Goal: Contribute content: Contribute content

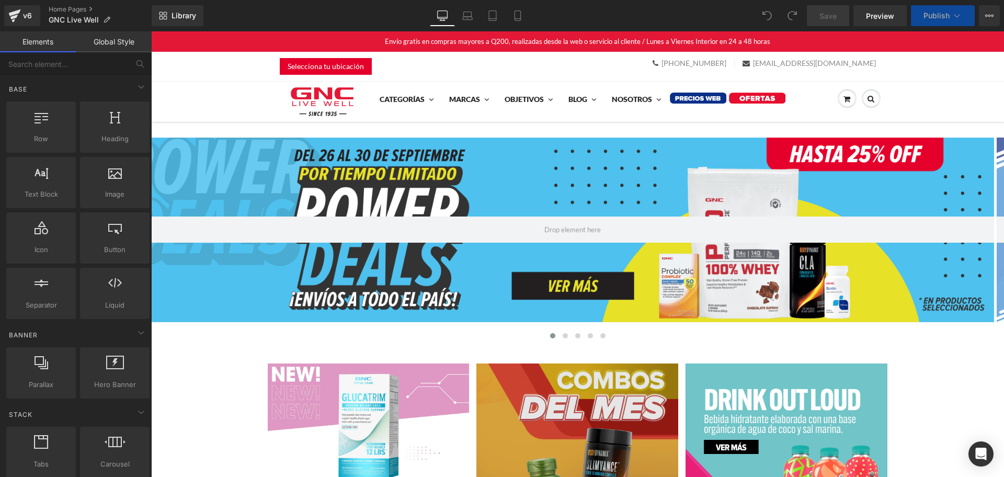
scroll to position [131, 0]
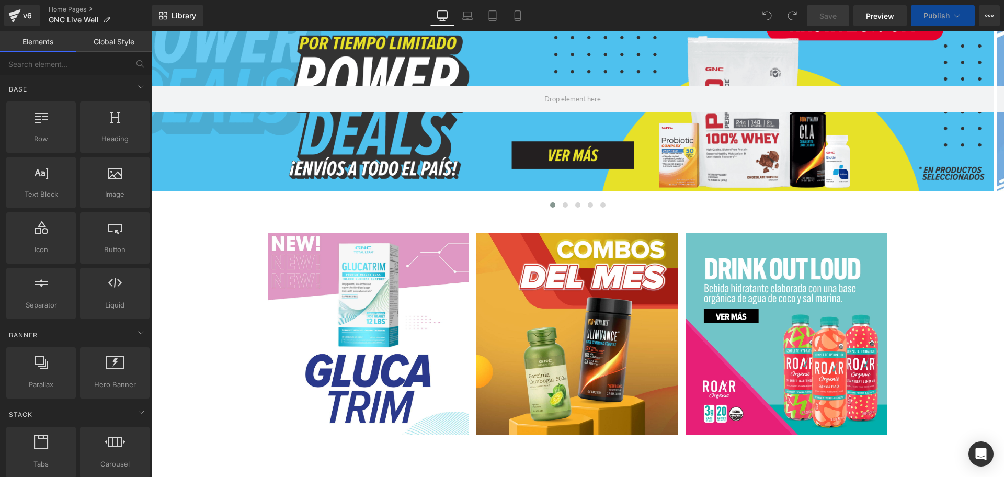
click at [514, 156] on div at bounding box center [572, 99] width 843 height 185
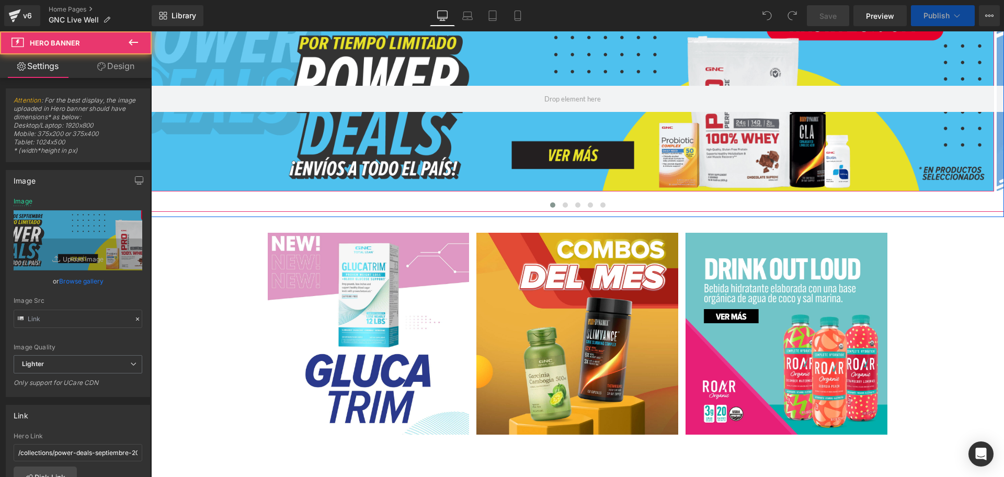
scroll to position [0, 0]
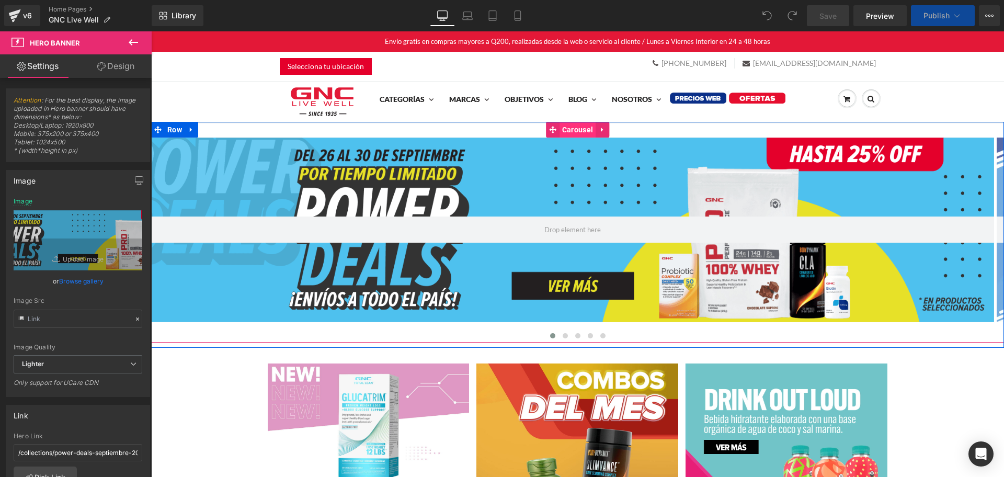
click at [559, 126] on span "Carousel" at bounding box center [577, 130] width 36 height 16
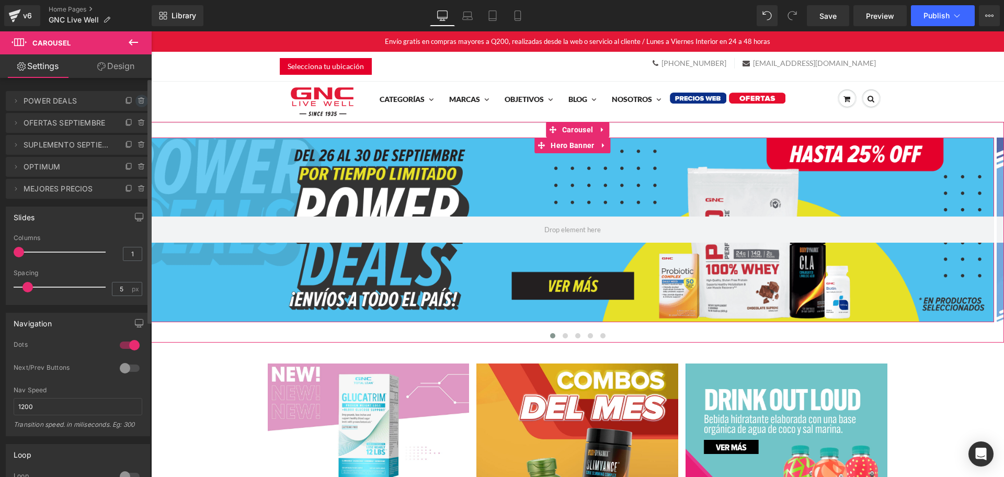
click at [137, 99] on icon at bounding box center [141, 101] width 8 height 8
click at [136, 99] on button "Delete" at bounding box center [130, 102] width 33 height 14
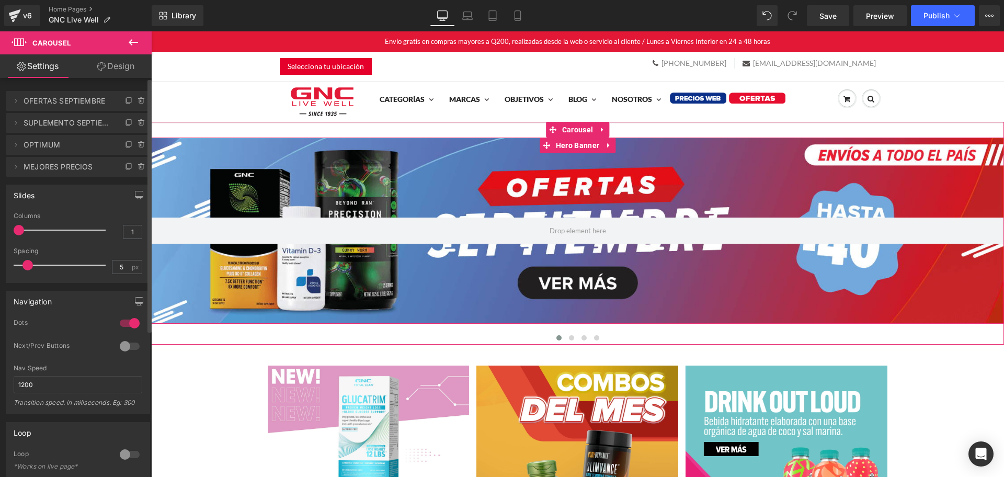
click at [137, 99] on icon at bounding box center [141, 101] width 8 height 8
click at [136, 99] on button "Delete" at bounding box center [130, 102] width 33 height 14
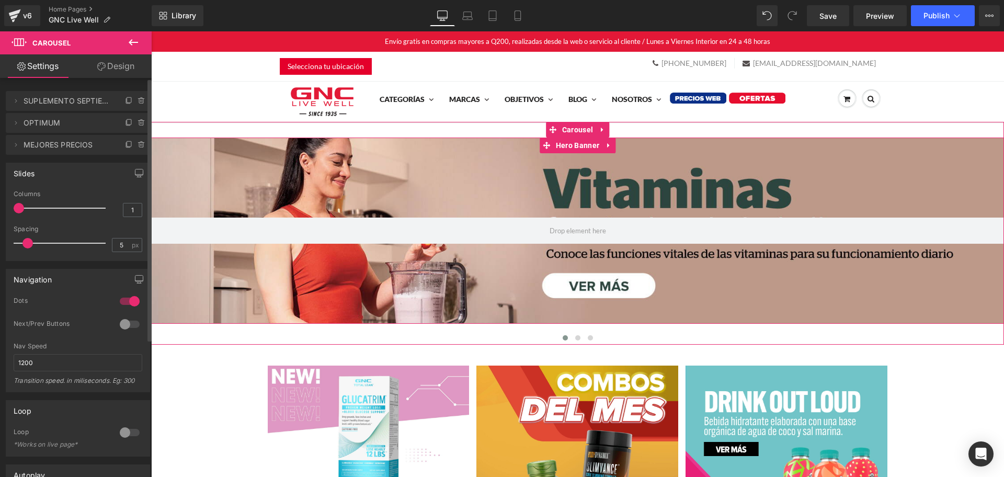
click at [74, 99] on span "SUPLEMENTO SEPTIEMBRE" at bounding box center [68, 101] width 88 height 20
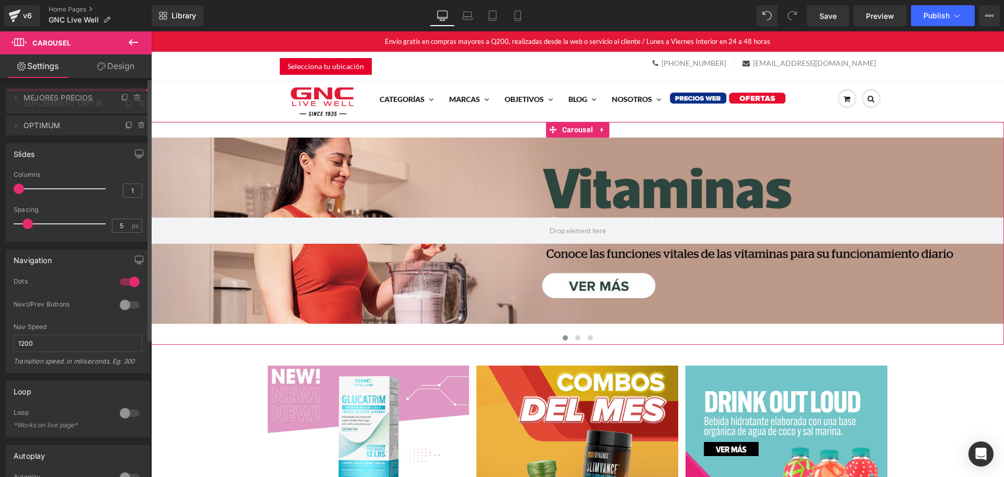
drag, startPoint x: 64, startPoint y: 146, endPoint x: 71, endPoint y: 99, distance: 47.5
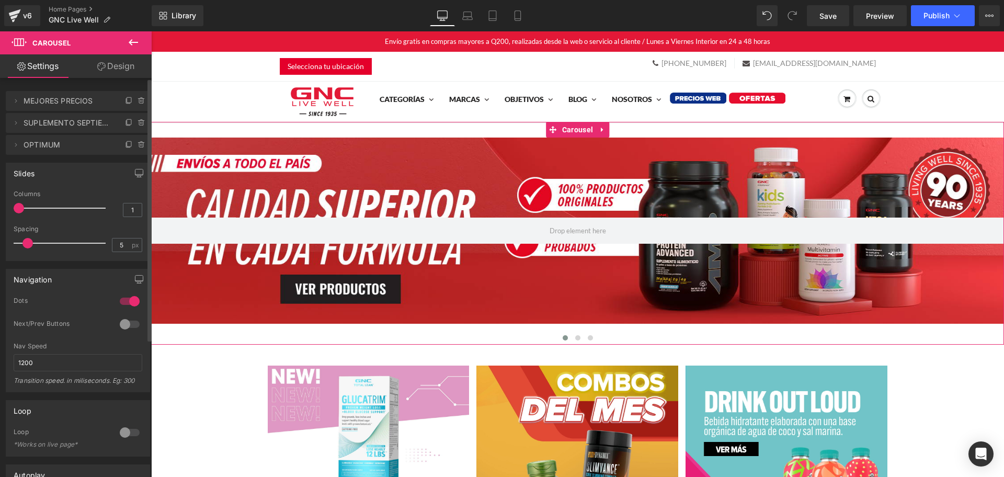
click at [60, 142] on span "OPTIMUM" at bounding box center [68, 145] width 88 height 20
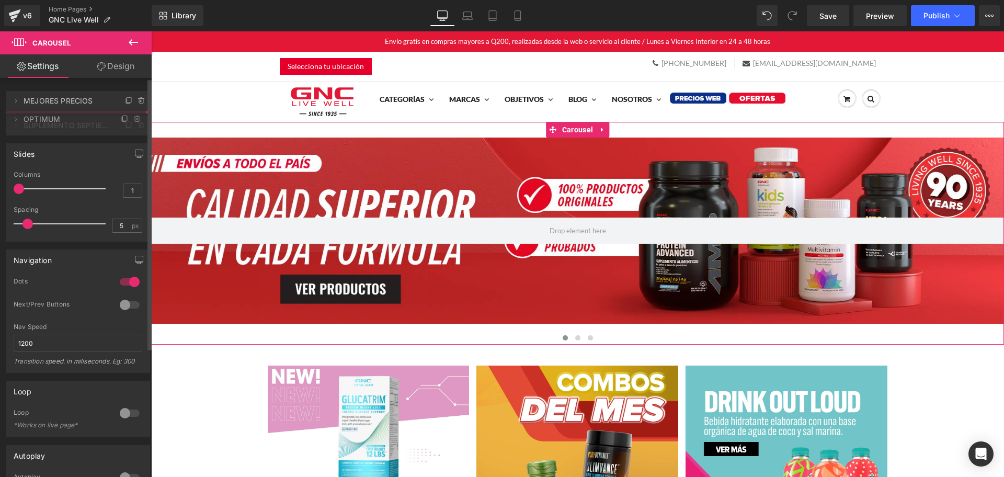
drag, startPoint x: 59, startPoint y: 143, endPoint x: 65, endPoint y: 118, distance: 26.4
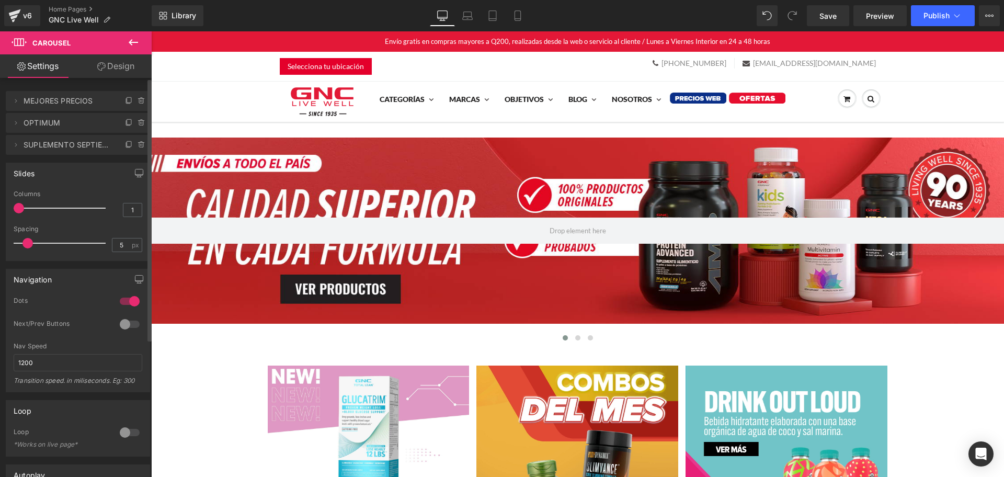
click at [71, 130] on span "OPTIMUM" at bounding box center [68, 123] width 88 height 20
click at [71, 140] on span "SUPLEMENTO SEPTIEMBRE" at bounding box center [68, 145] width 88 height 20
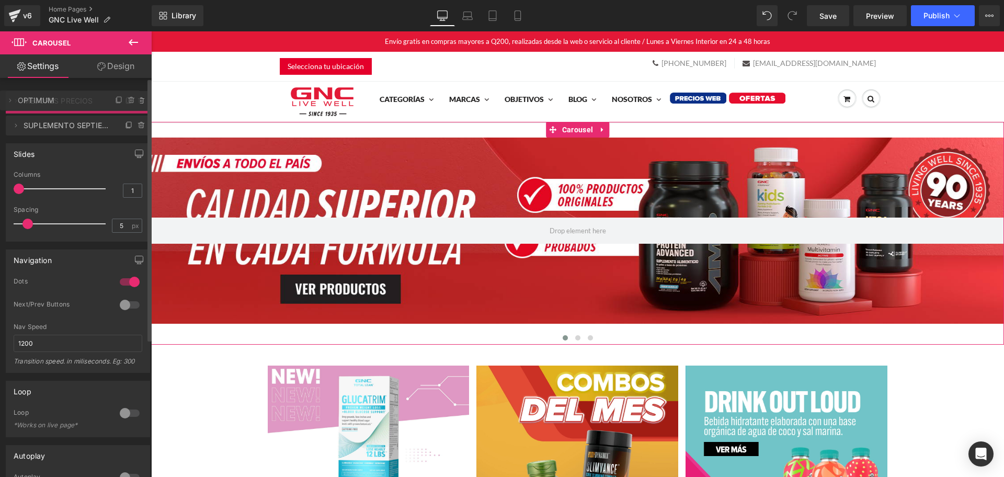
drag, startPoint x: 52, startPoint y: 127, endPoint x: 55, endPoint y: 104, distance: 22.8
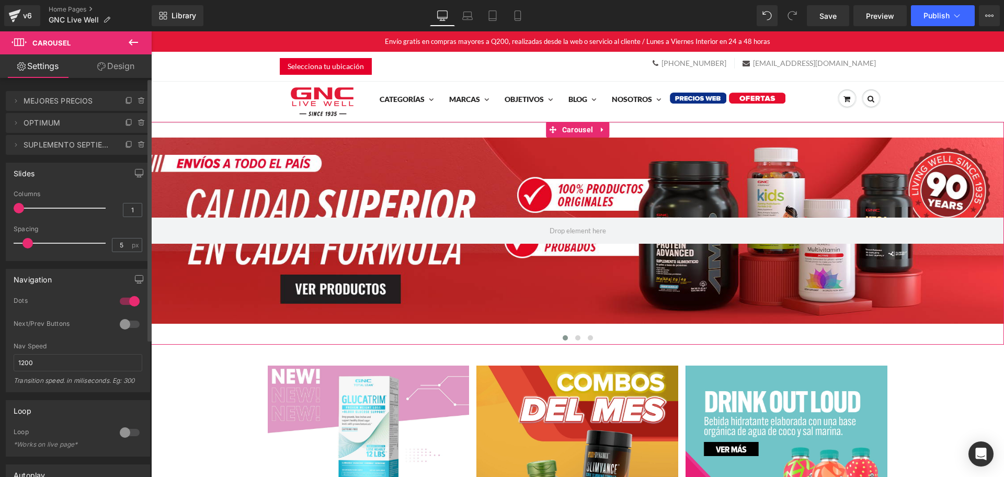
click at [63, 121] on span "OPTIMUM" at bounding box center [68, 123] width 88 height 20
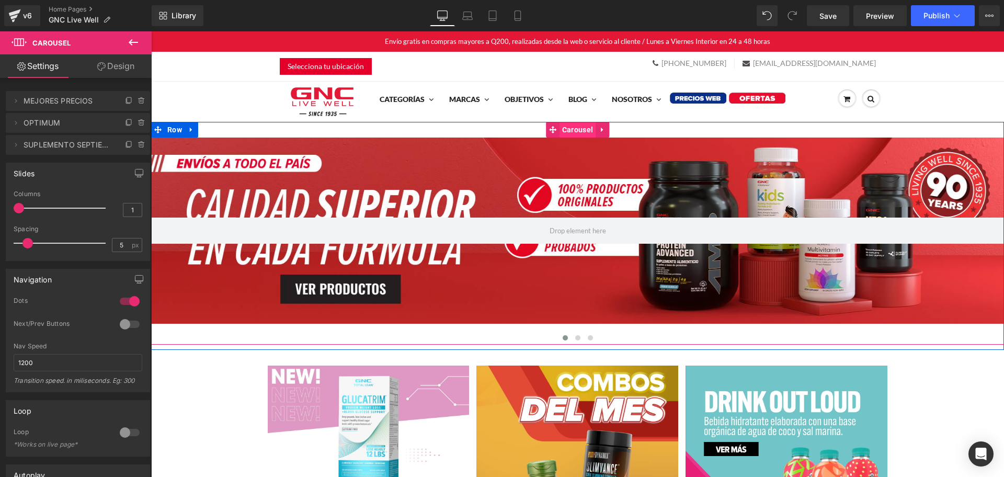
click at [580, 128] on span "Carousel" at bounding box center [577, 130] width 36 height 16
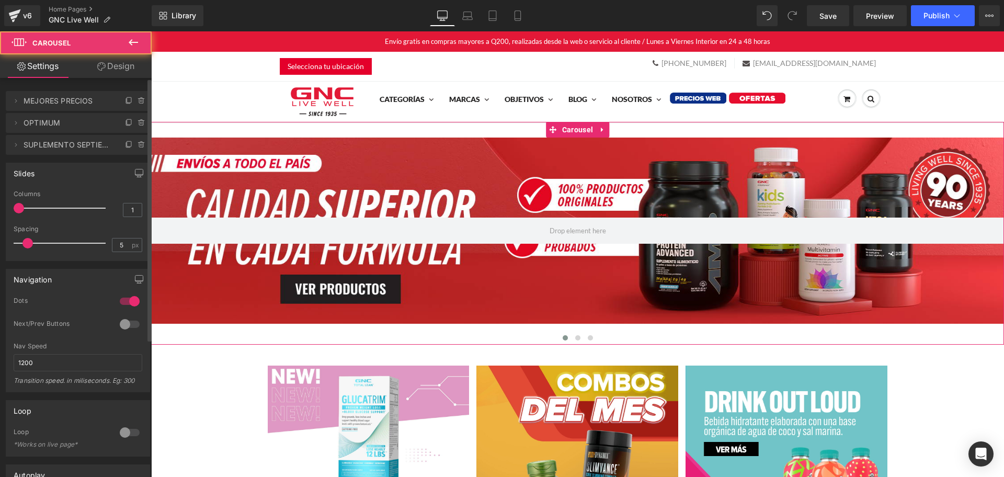
click at [50, 128] on span "OPTIMUM" at bounding box center [68, 123] width 88 height 20
click at [15, 123] on icon at bounding box center [16, 123] width 8 height 8
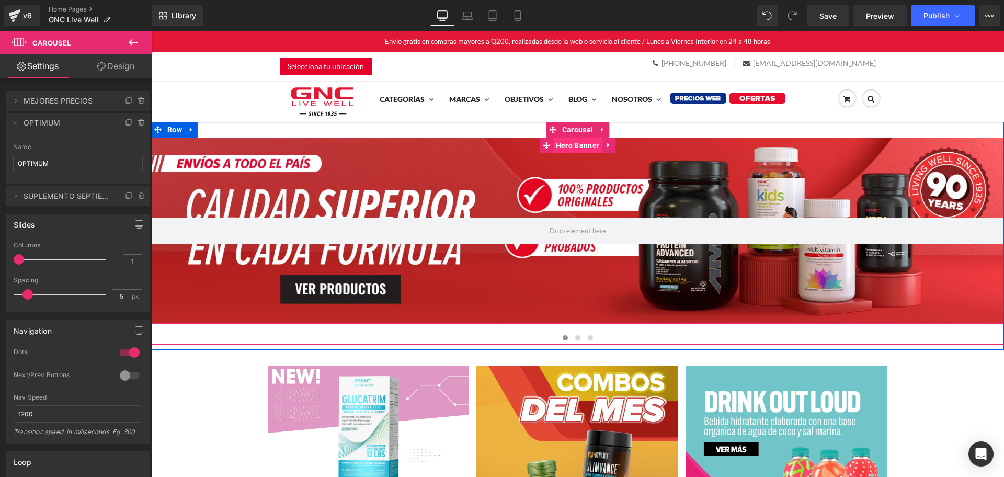
click at [580, 145] on span "Hero Banner" at bounding box center [577, 145] width 49 height 16
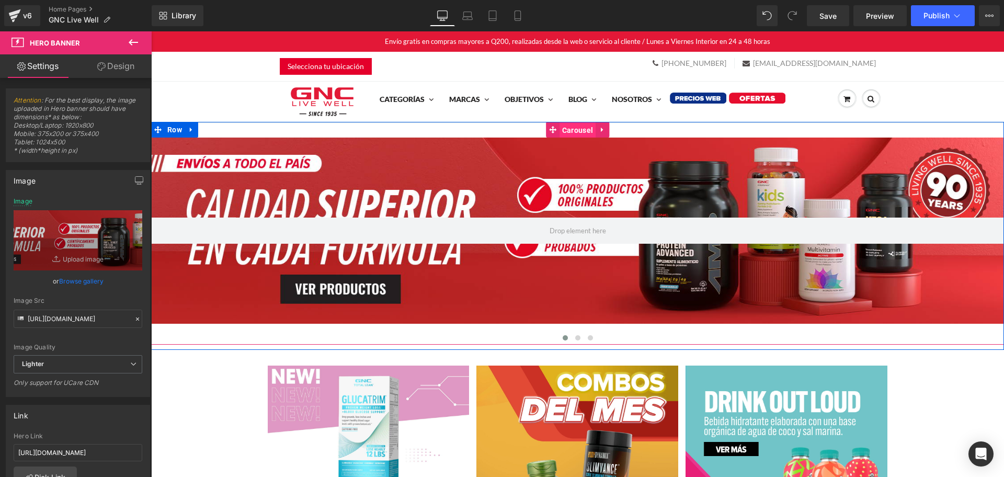
click at [575, 131] on span "Carousel" at bounding box center [577, 130] width 36 height 16
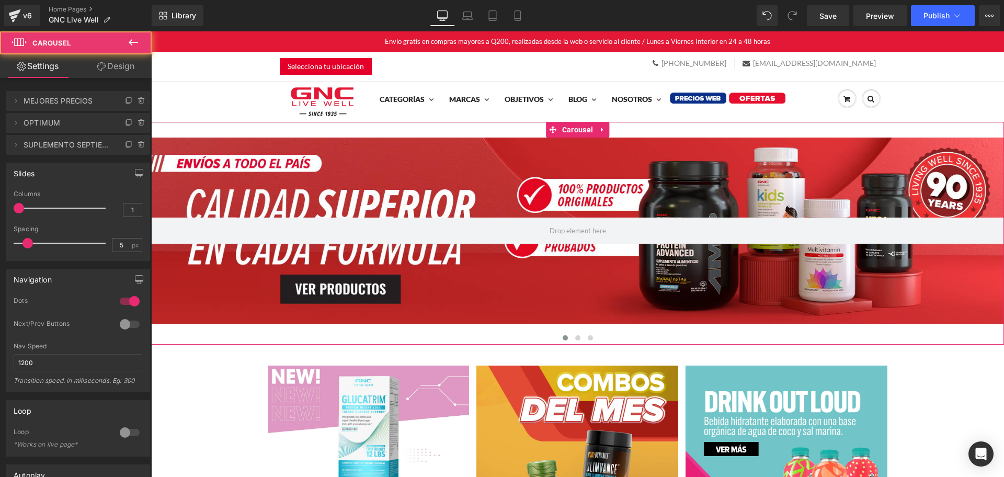
click at [38, 127] on span "OPTIMUM" at bounding box center [68, 123] width 88 height 20
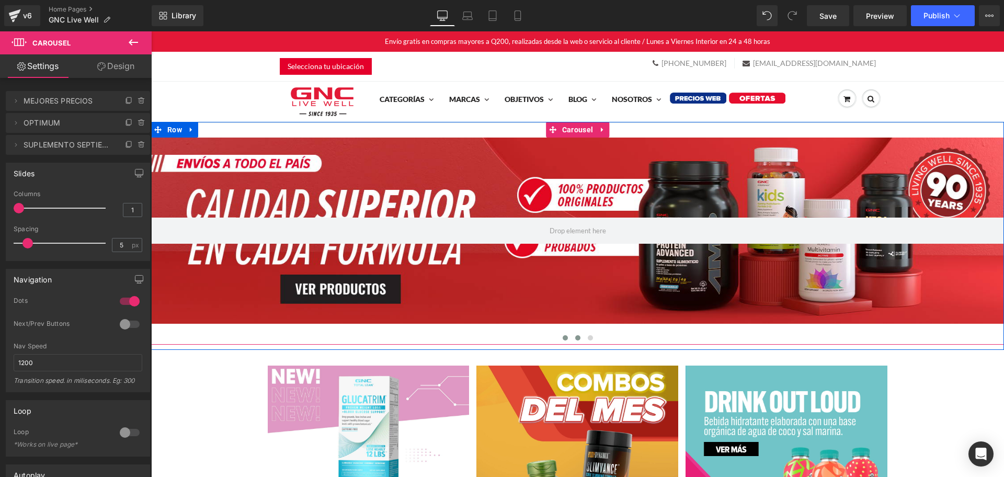
click at [576, 339] on button at bounding box center [577, 338] width 13 height 10
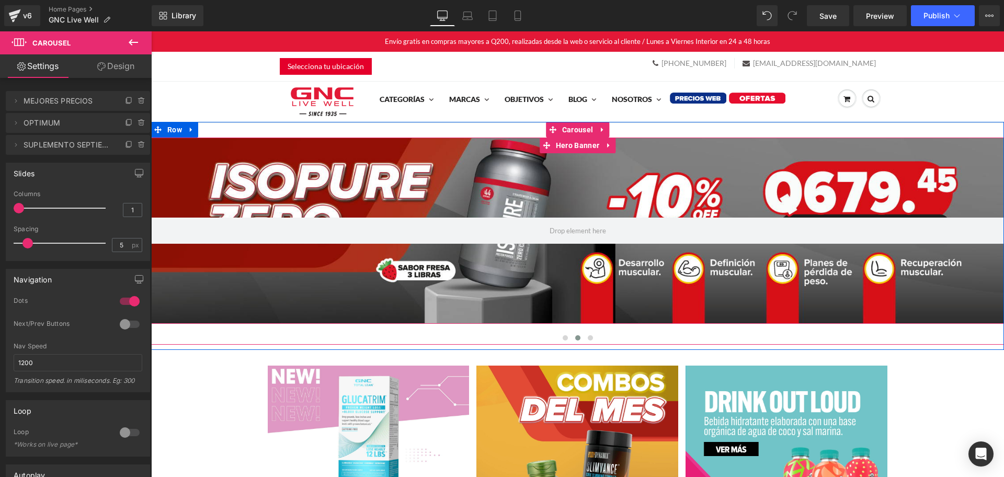
click at [586, 172] on div at bounding box center [577, 230] width 853 height 187
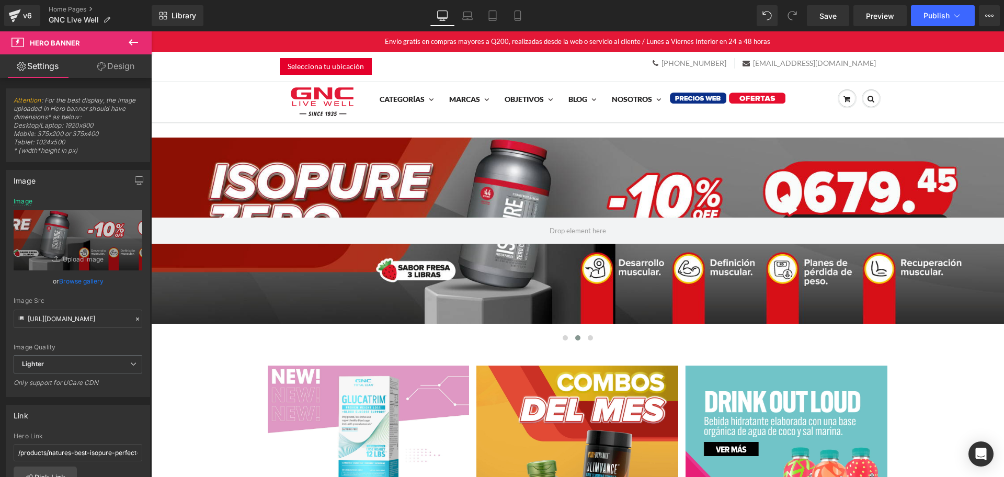
click at [130, 49] on button at bounding box center [133, 42] width 37 height 23
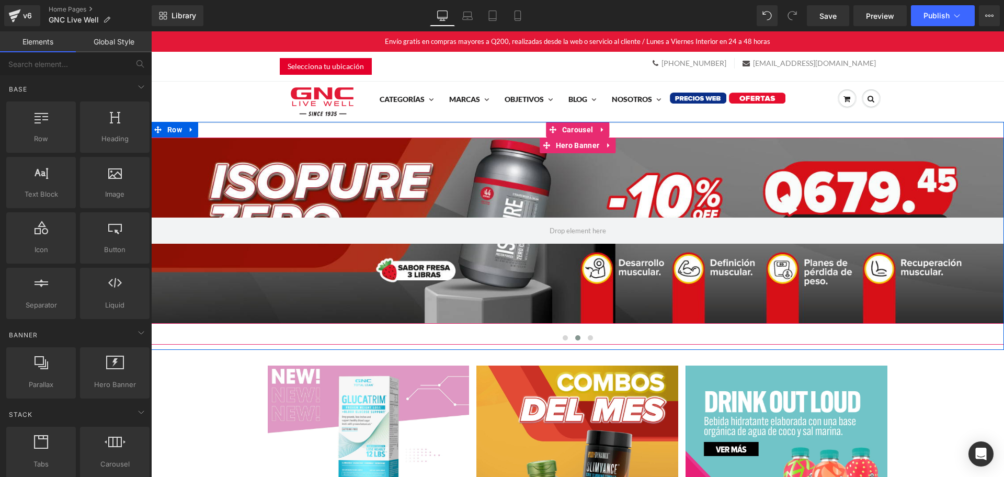
click at [468, 161] on div at bounding box center [577, 230] width 853 height 187
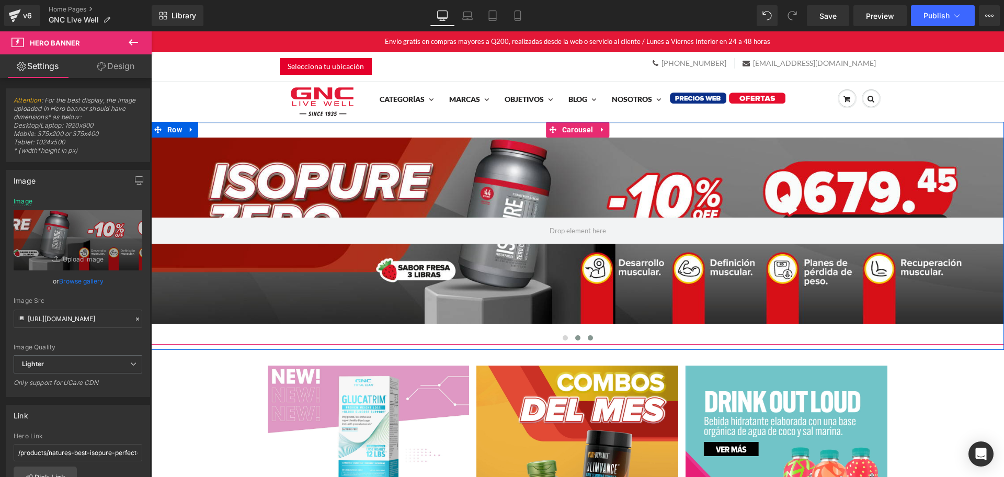
click at [588, 339] on button at bounding box center [590, 338] width 13 height 10
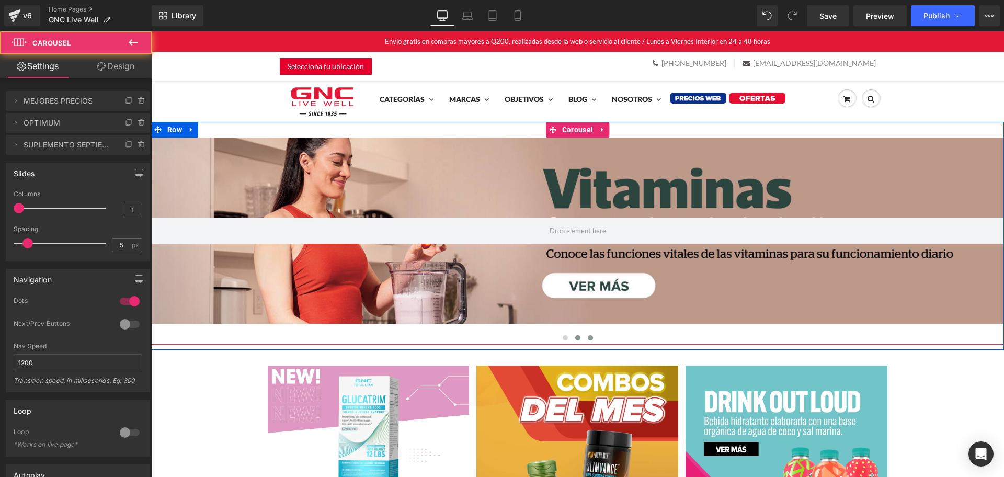
click at [575, 338] on span at bounding box center [577, 337] width 5 height 5
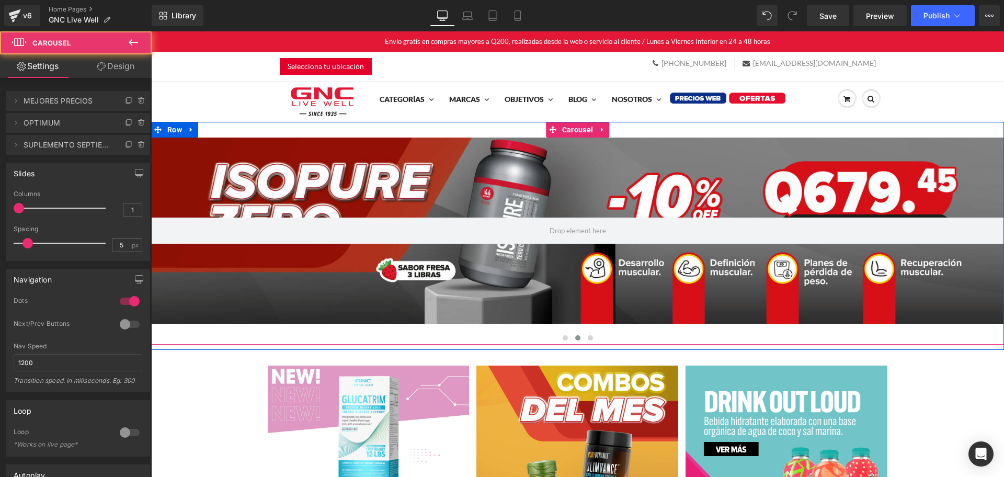
click at [451, 188] on div at bounding box center [577, 230] width 853 height 187
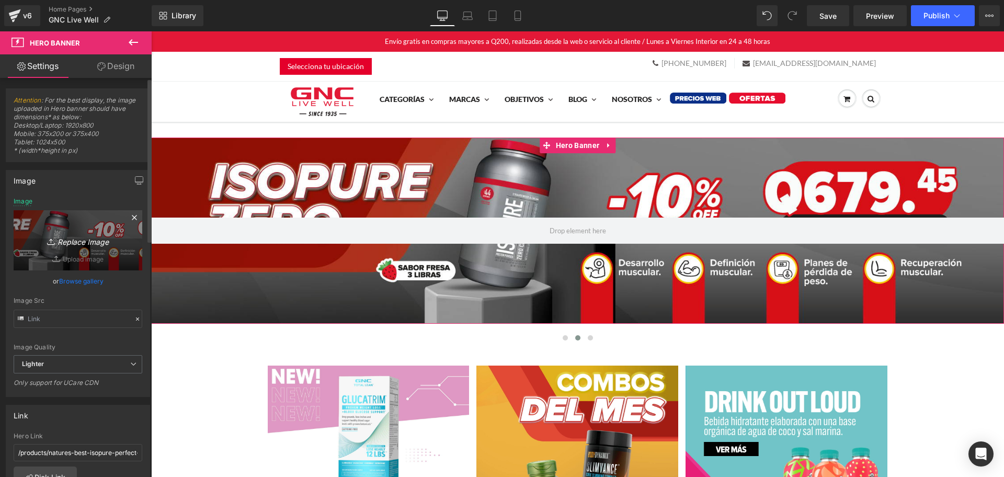
click at [65, 242] on icon "Replace Image" at bounding box center [78, 240] width 84 height 13
type input "C:\fakepath\hero desktop.jpg"
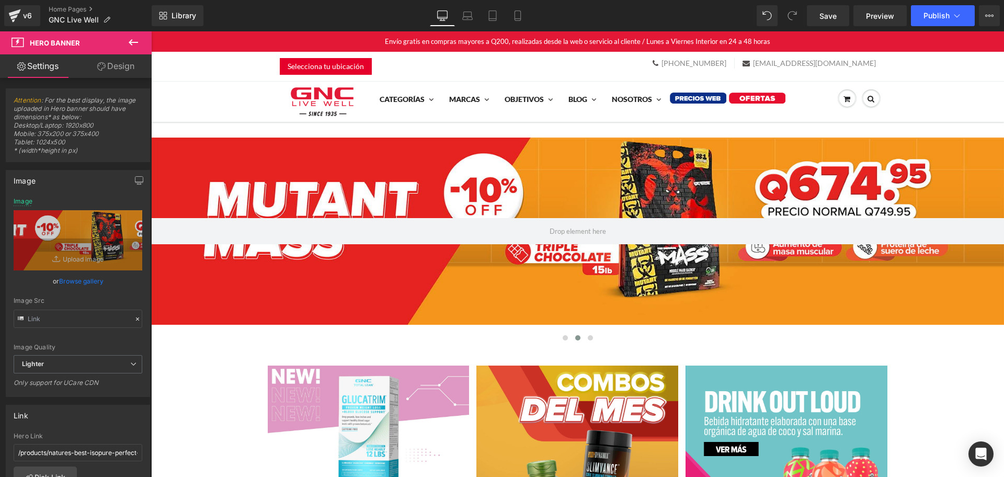
click at [130, 44] on icon at bounding box center [133, 42] width 13 height 13
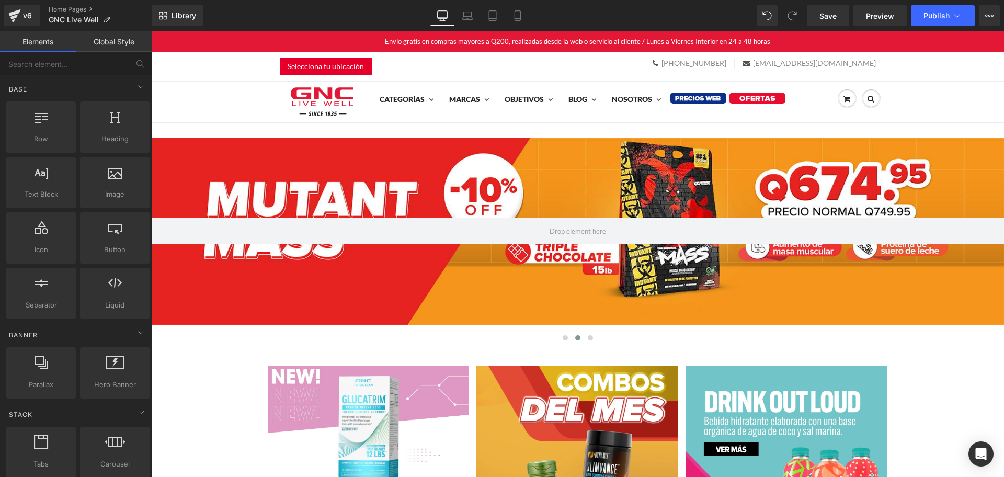
click at [262, 180] on div at bounding box center [577, 230] width 853 height 187
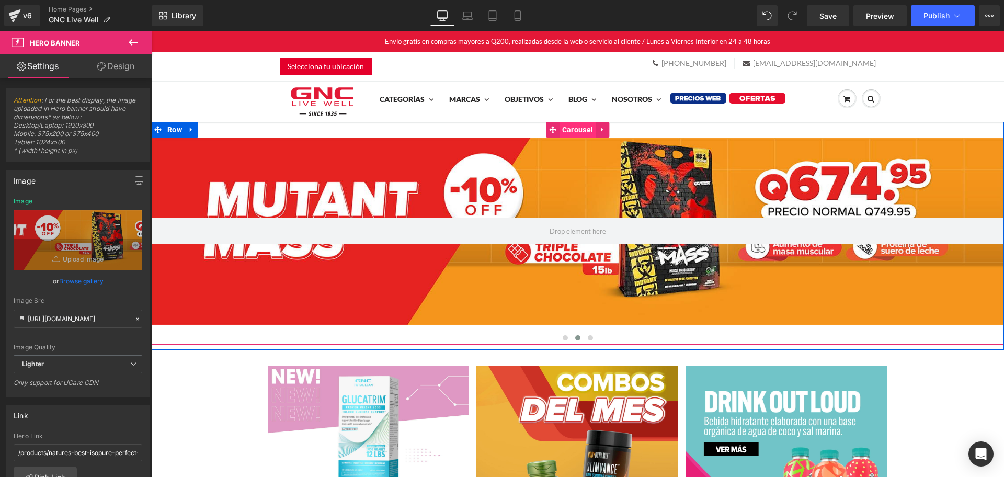
click at [579, 134] on span "Carousel" at bounding box center [577, 130] width 36 height 16
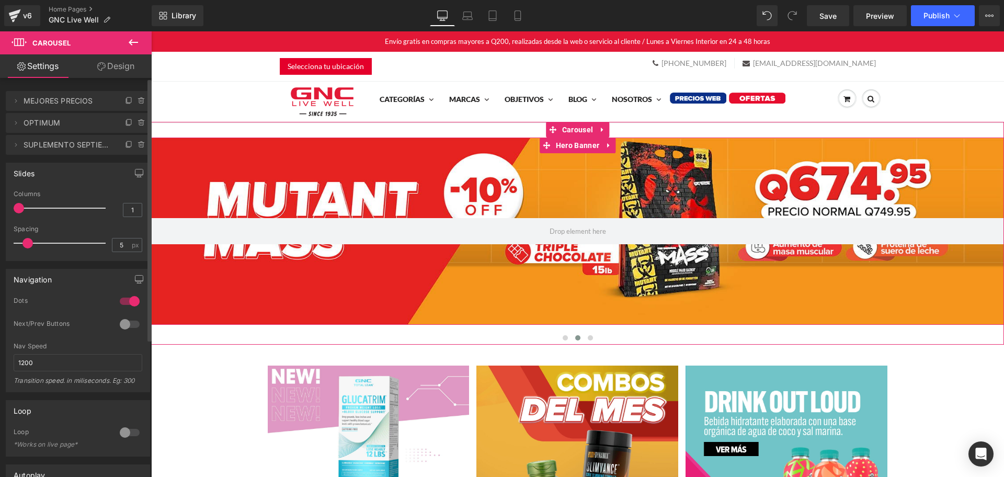
click at [55, 120] on span "OPTIMUM" at bounding box center [68, 123] width 88 height 20
click at [51, 143] on span "SUPLEMENTO SEPTIEMBRE" at bounding box center [68, 145] width 88 height 20
click at [94, 101] on span "MEJORES PRECIOS" at bounding box center [68, 101] width 88 height 20
click at [53, 99] on span "MEJORES PRECIOS" at bounding box center [68, 101] width 88 height 20
click at [137, 124] on icon at bounding box center [141, 123] width 8 height 8
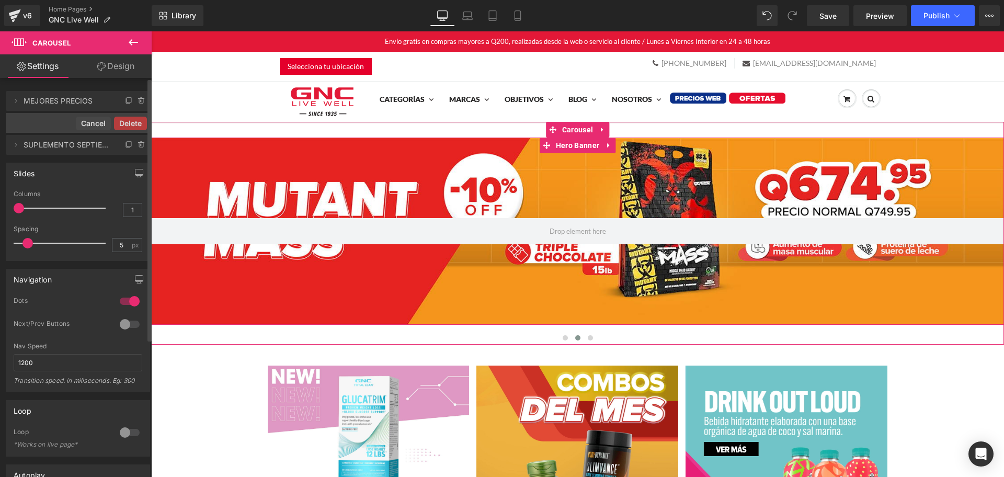
click at [137, 124] on button "Delete" at bounding box center [130, 124] width 33 height 14
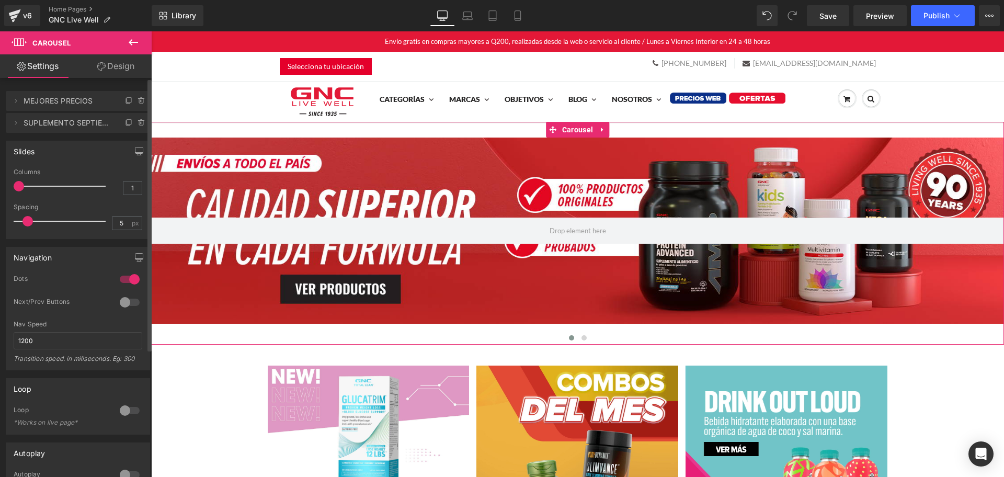
click at [137, 124] on icon at bounding box center [141, 123] width 8 height 8
click at [137, 124] on button "Delete" at bounding box center [130, 124] width 33 height 14
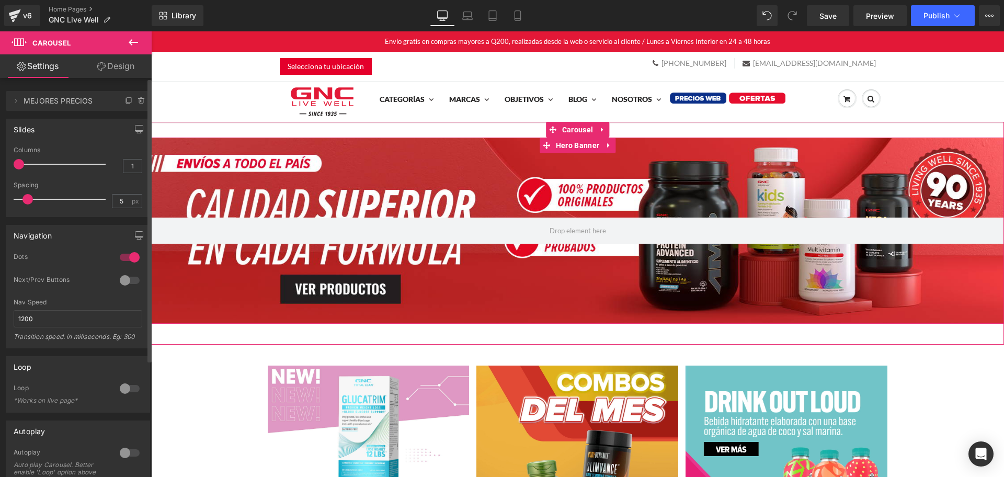
click at [74, 104] on span "MEJORES PRECIOS" at bounding box center [68, 101] width 88 height 20
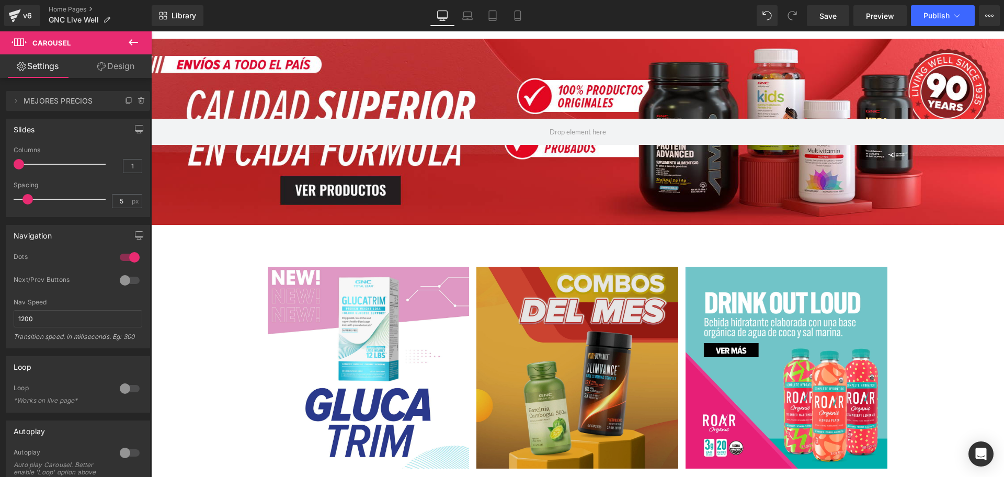
scroll to position [196, 0]
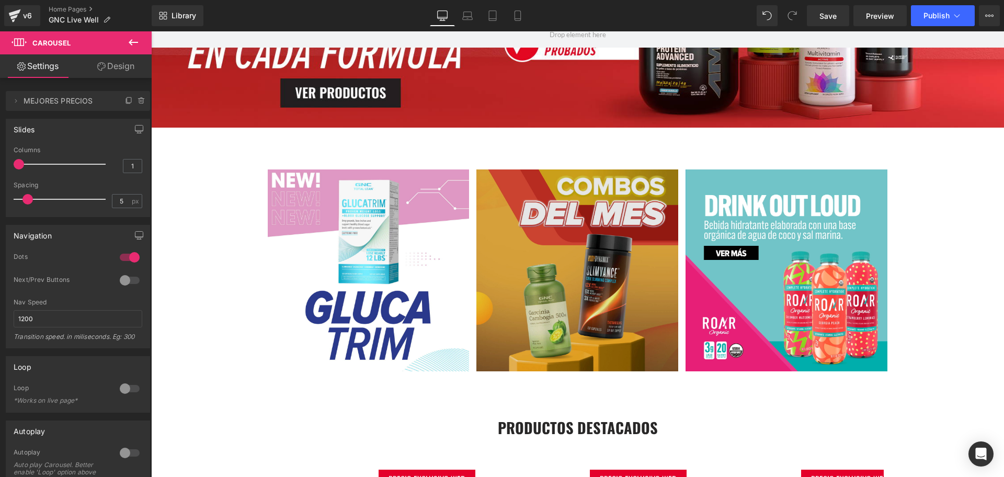
drag, startPoint x: 577, startPoint y: 254, endPoint x: 601, endPoint y: 261, distance: 25.1
click at [577, 254] on img at bounding box center [577, 270] width 202 height 202
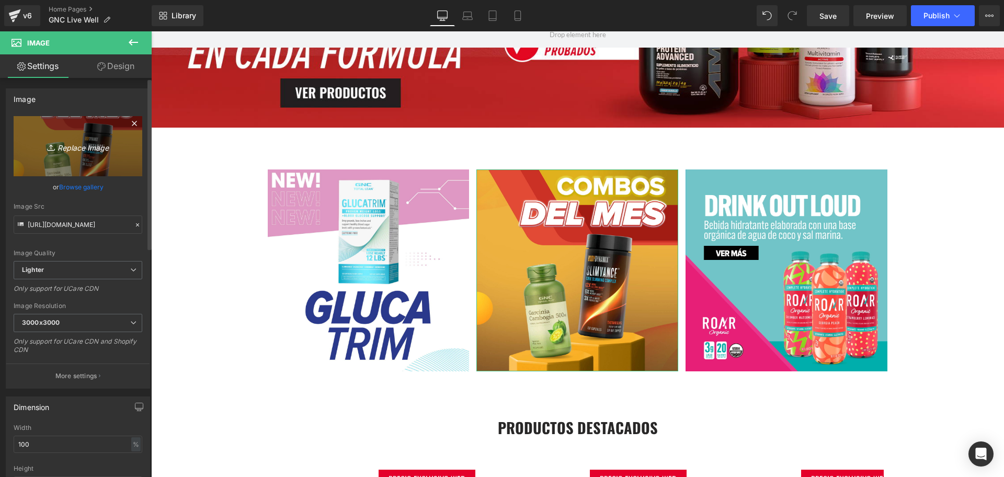
click at [79, 144] on icon "Replace Image" at bounding box center [78, 146] width 84 height 13
type input "C:\fakepath\subhero combos octubre.png"
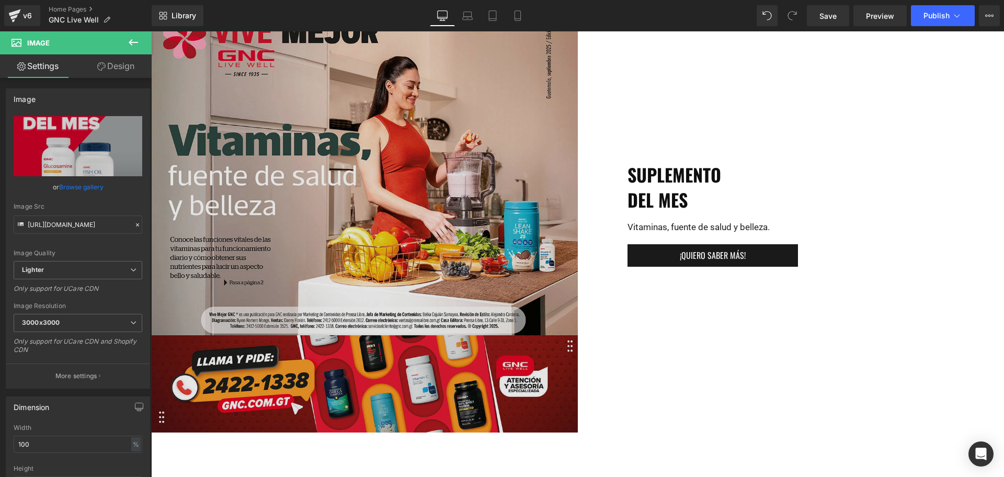
scroll to position [2418, 0]
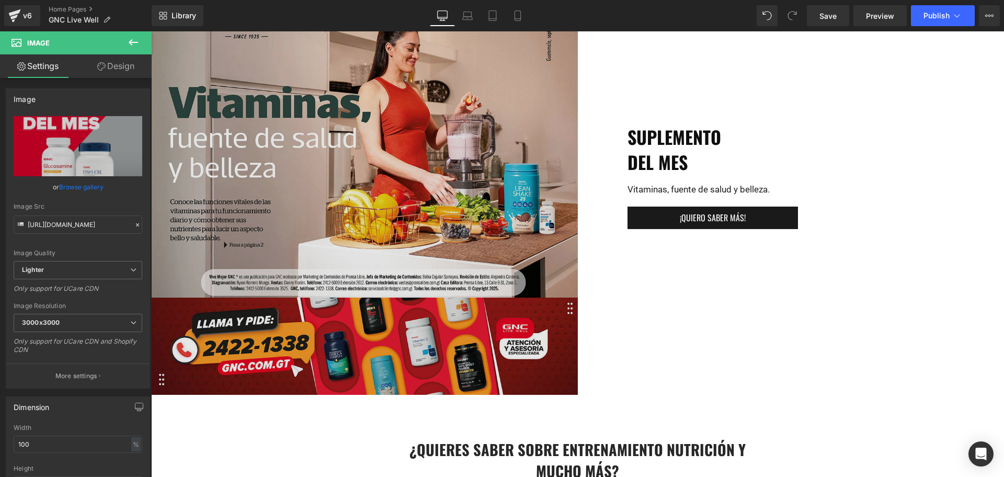
click at [405, 203] on img at bounding box center [364, 179] width 427 height 431
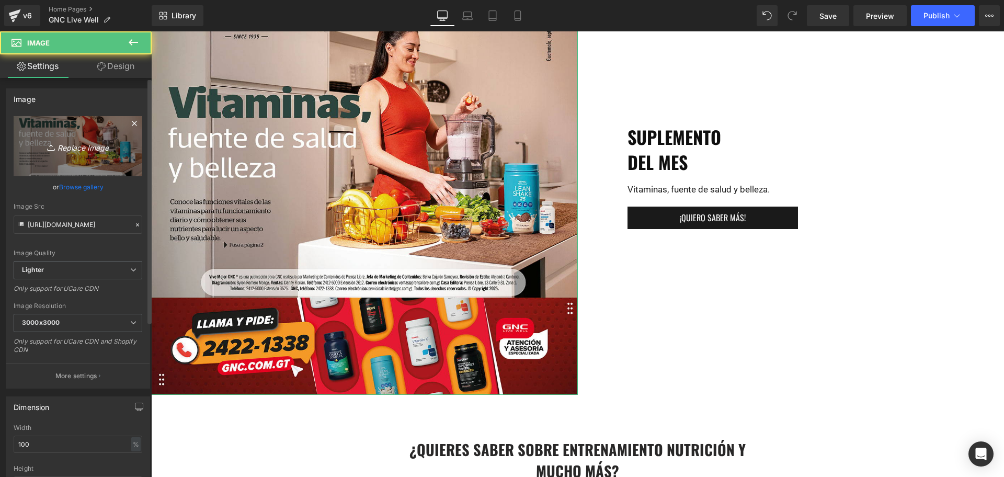
click at [73, 142] on icon "Replace Image" at bounding box center [78, 146] width 84 height 13
type input "C:\fakepath\PORTADA GNC OCTUBRE 2025 (1).jpg"
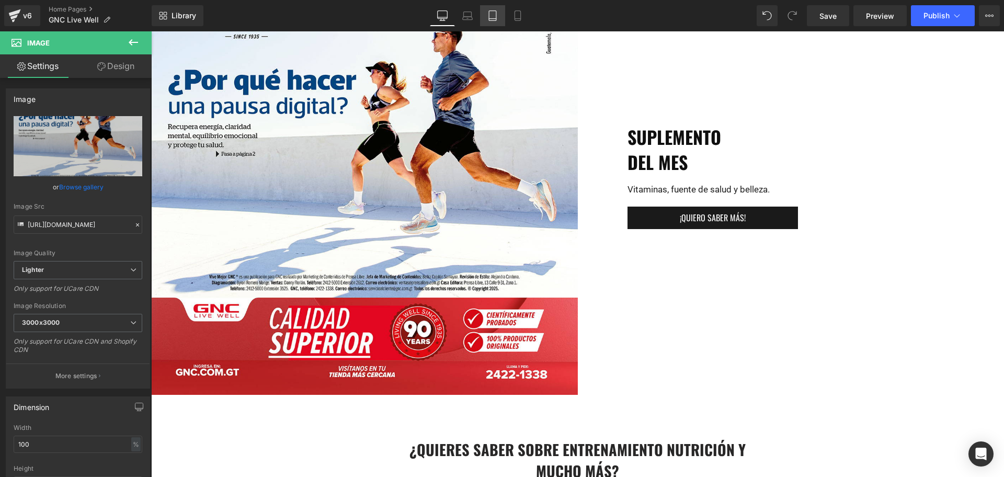
click at [482, 16] on link "Tablet" at bounding box center [492, 15] width 25 height 21
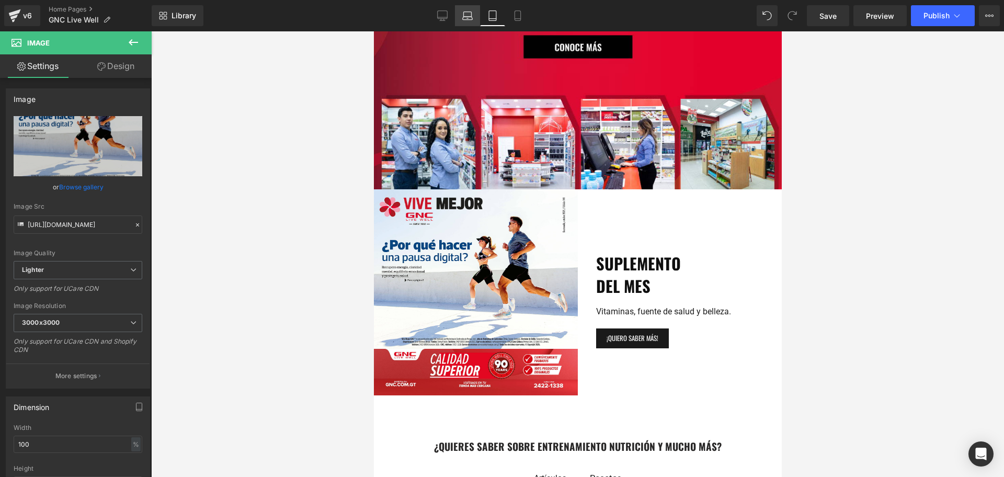
click at [471, 17] on icon at bounding box center [468, 18] width 10 height 3
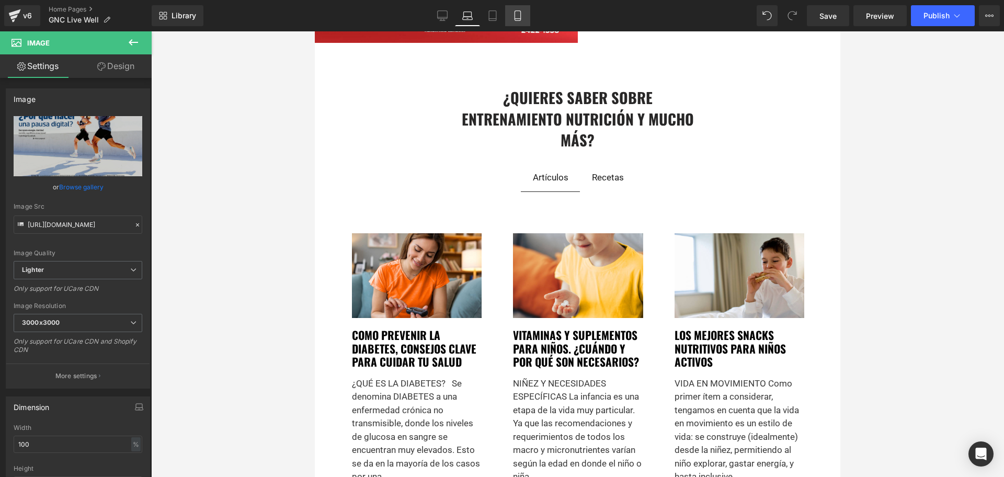
scroll to position [1940, 0]
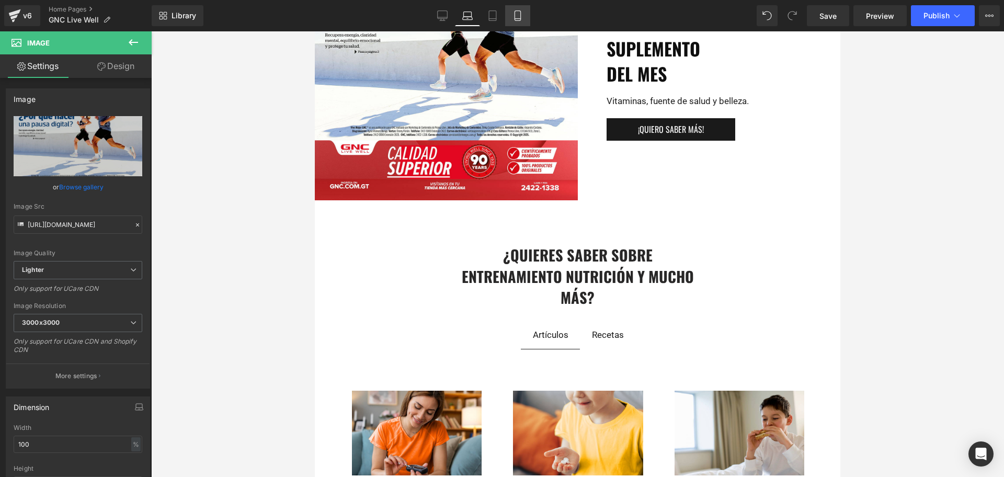
click at [515, 15] on icon at bounding box center [517, 15] width 10 height 10
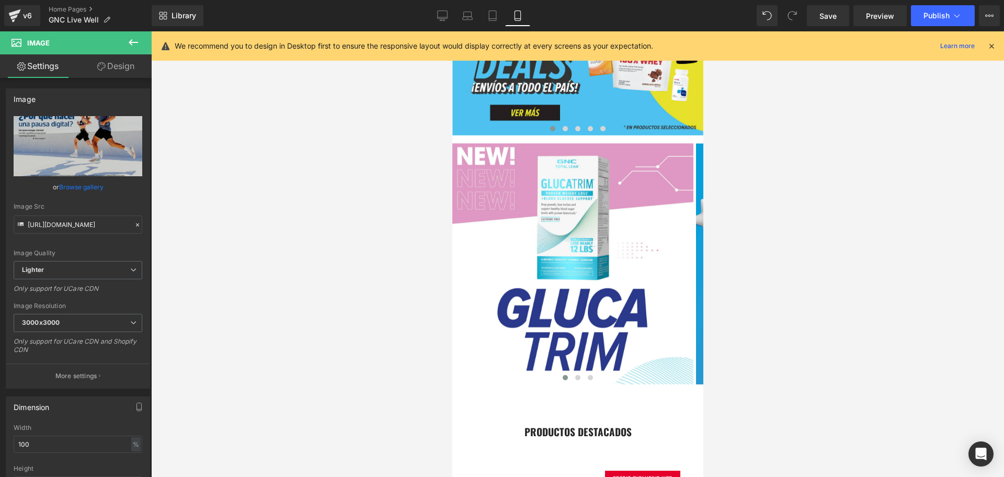
scroll to position [65, 0]
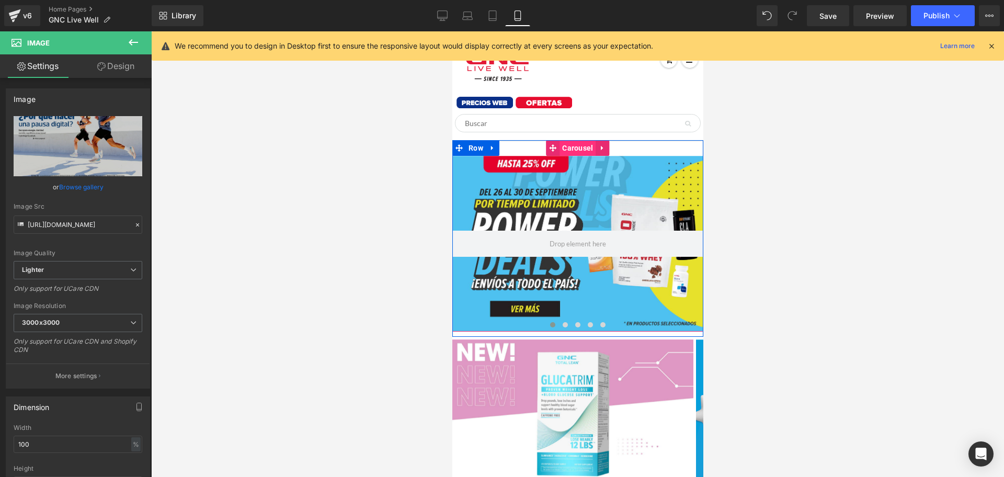
click at [567, 152] on span "Carousel" at bounding box center [577, 148] width 36 height 16
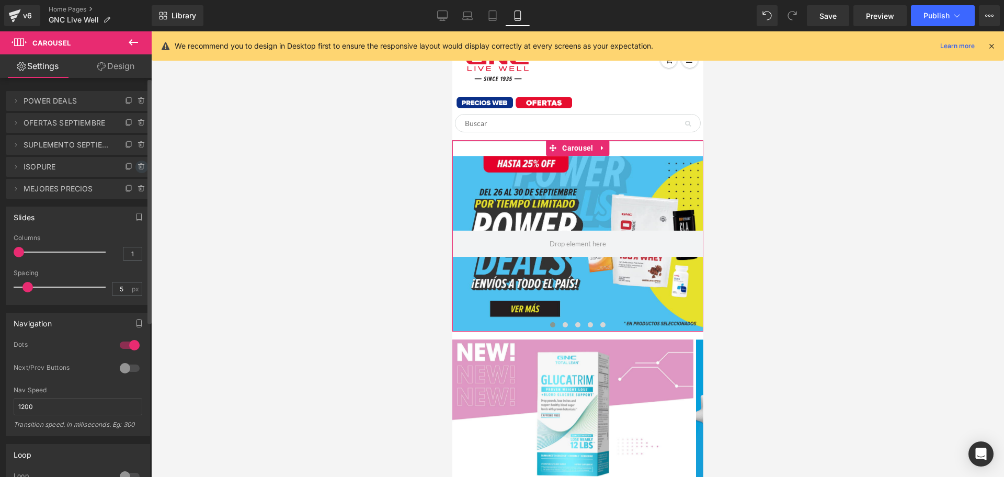
click at [138, 165] on icon at bounding box center [141, 165] width 6 height 0
click at [125, 166] on button "Delete" at bounding box center [130, 168] width 33 height 14
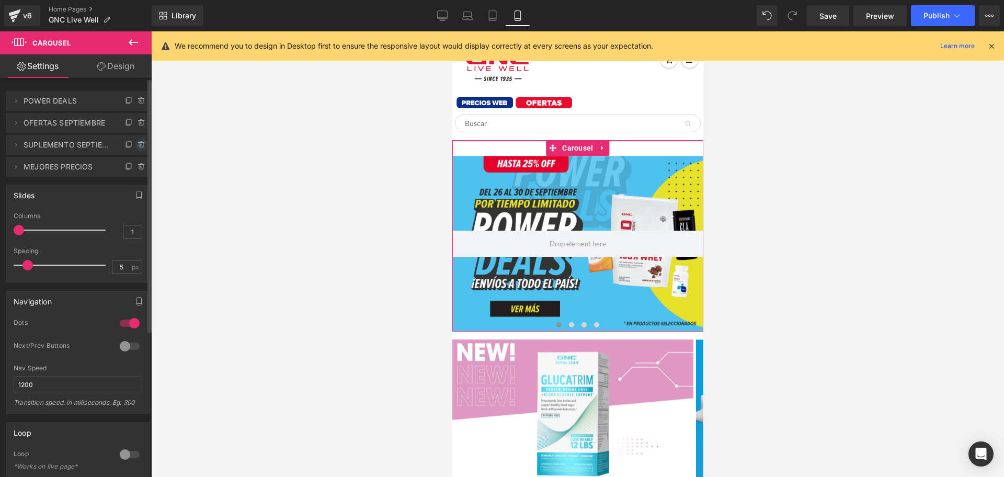
click at [137, 146] on icon at bounding box center [141, 145] width 8 height 8
click at [134, 145] on button "Delete" at bounding box center [130, 146] width 33 height 14
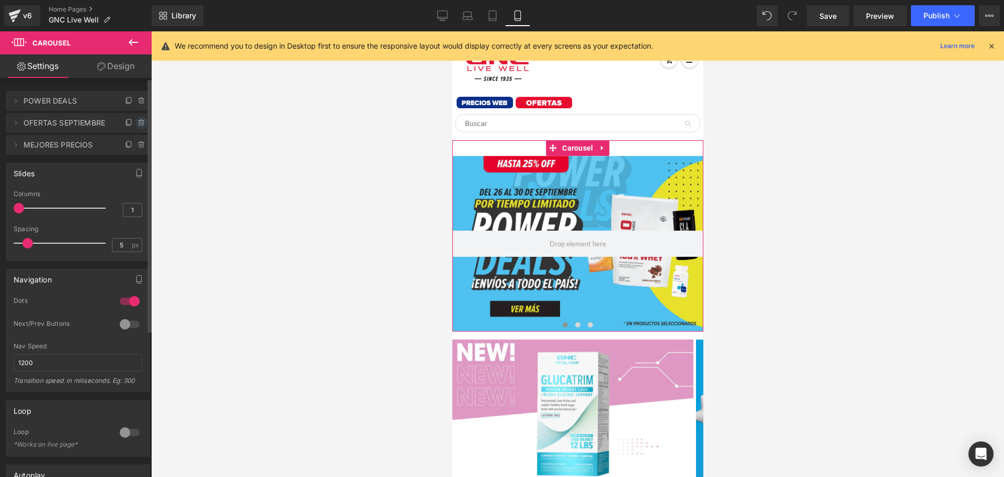
click at [138, 123] on icon at bounding box center [141, 123] width 8 height 8
click at [131, 123] on button "Delete" at bounding box center [130, 124] width 33 height 14
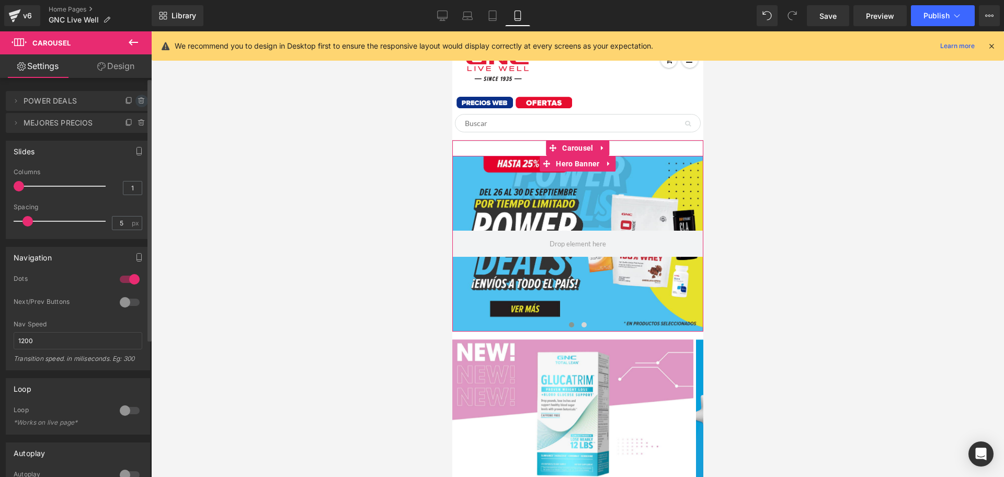
click at [137, 99] on icon at bounding box center [141, 101] width 8 height 8
click at [130, 100] on button "Delete" at bounding box center [130, 102] width 33 height 14
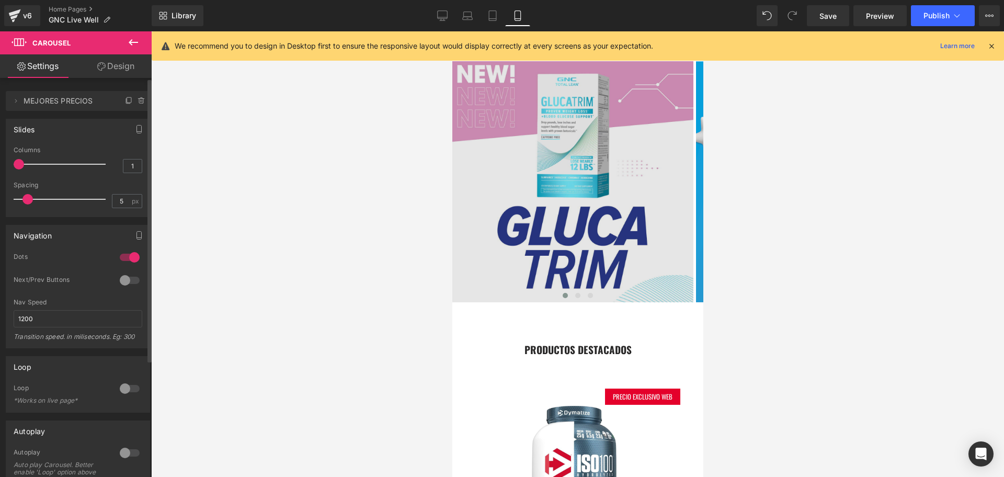
scroll to position [261, 0]
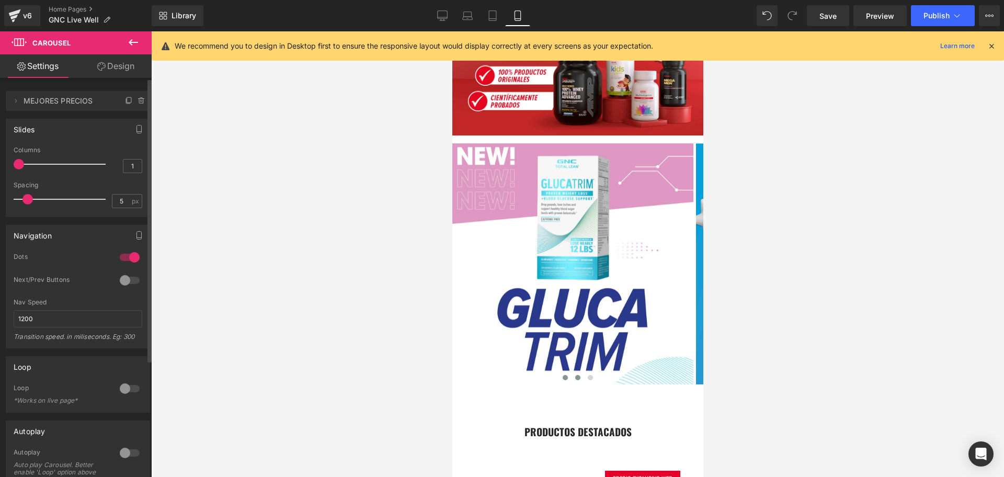
click at [571, 373] on button at bounding box center [577, 377] width 13 height 10
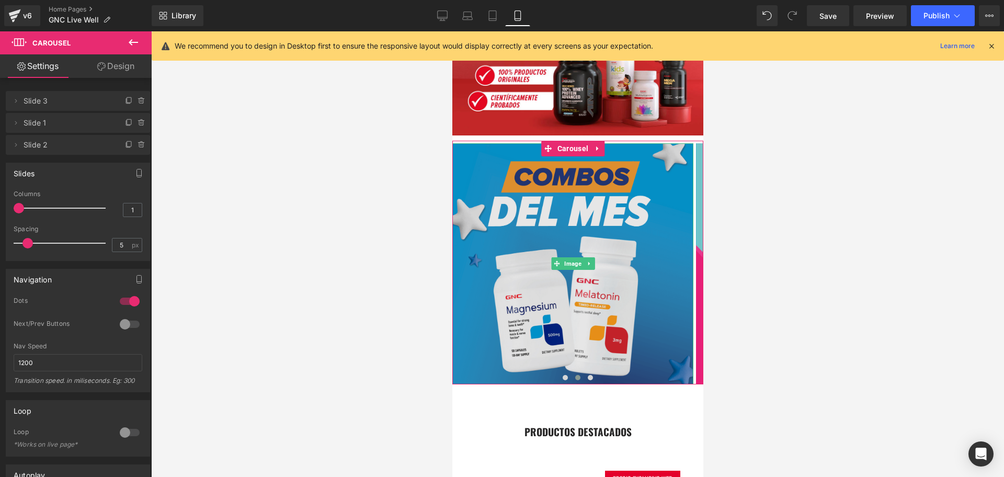
click at [506, 279] on img at bounding box center [572, 263] width 241 height 241
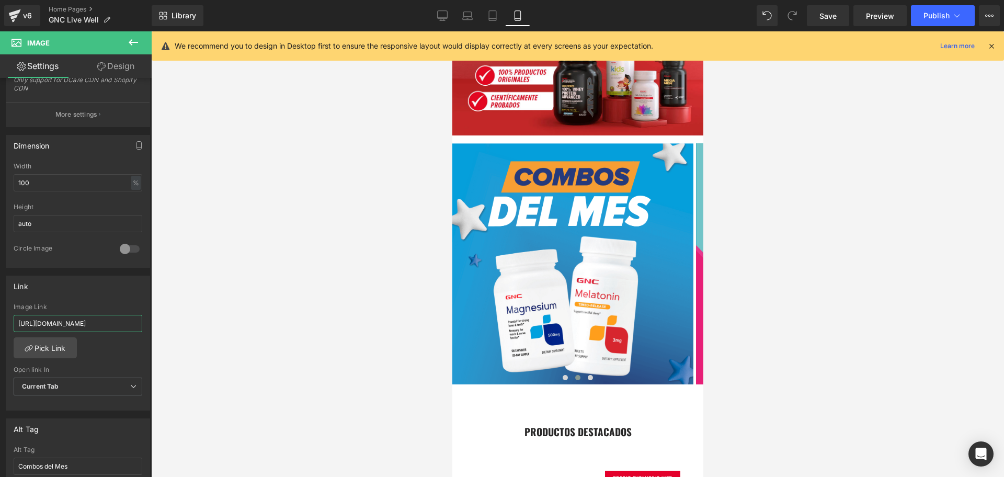
drag, startPoint x: 82, startPoint y: 326, endPoint x: 153, endPoint y: 323, distance: 71.2
click at [153, 323] on div "Carousel You are previewing how the will restyle your page. You can not edit El…" at bounding box center [502, 247] width 1004 height 495
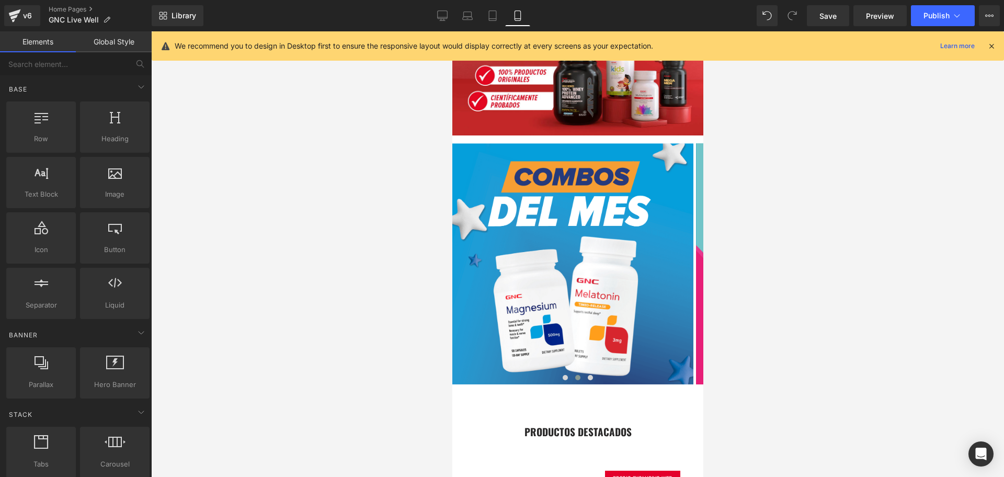
click at [336, 292] on div at bounding box center [577, 253] width 853 height 445
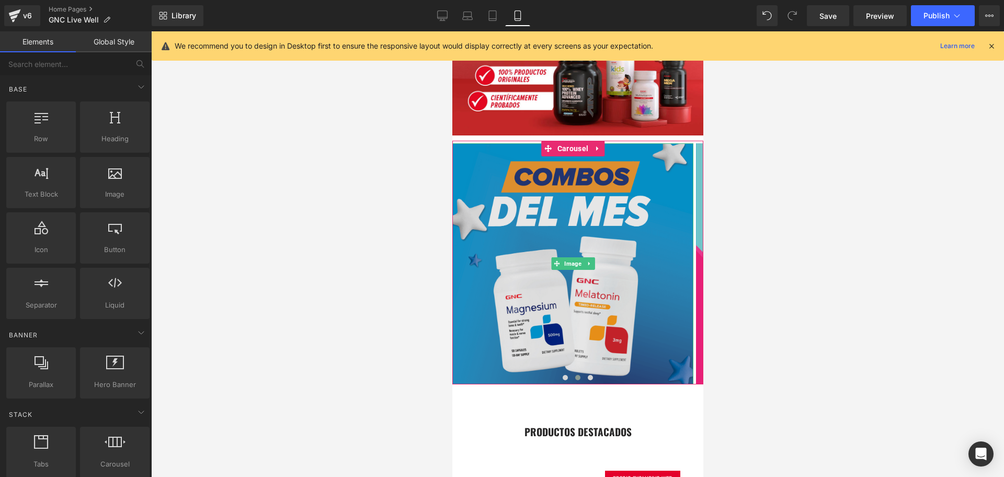
click at [574, 246] on img at bounding box center [572, 263] width 241 height 241
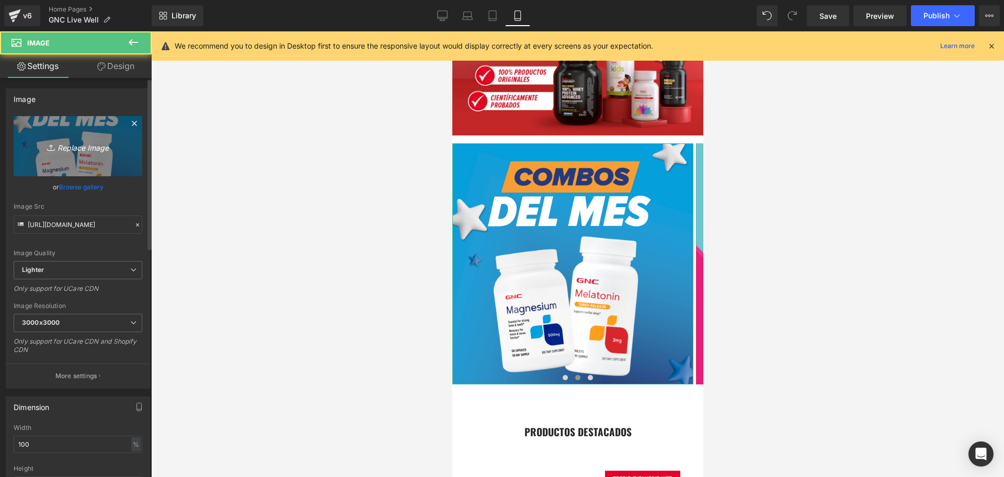
click at [78, 147] on icon "Replace Image" at bounding box center [78, 146] width 84 height 13
type input "C:\fakepath\subhero combos octubre.png"
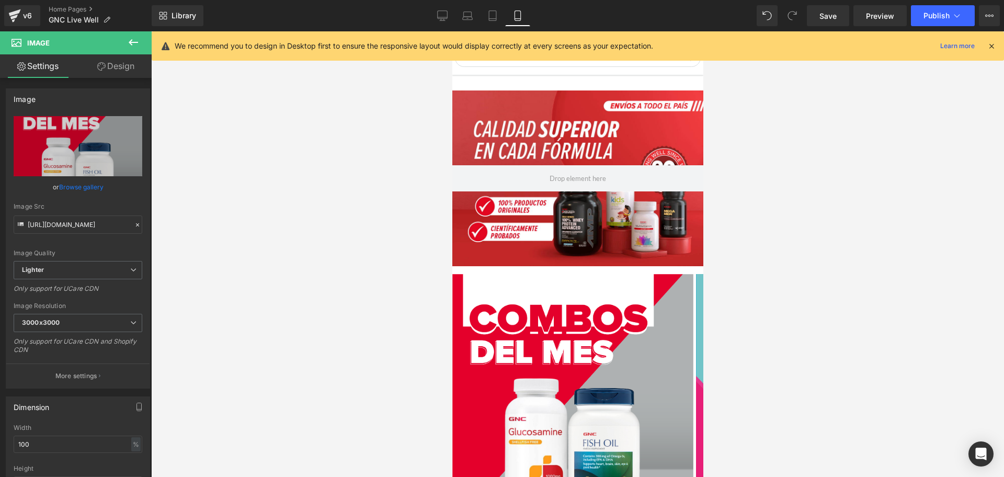
scroll to position [0, 0]
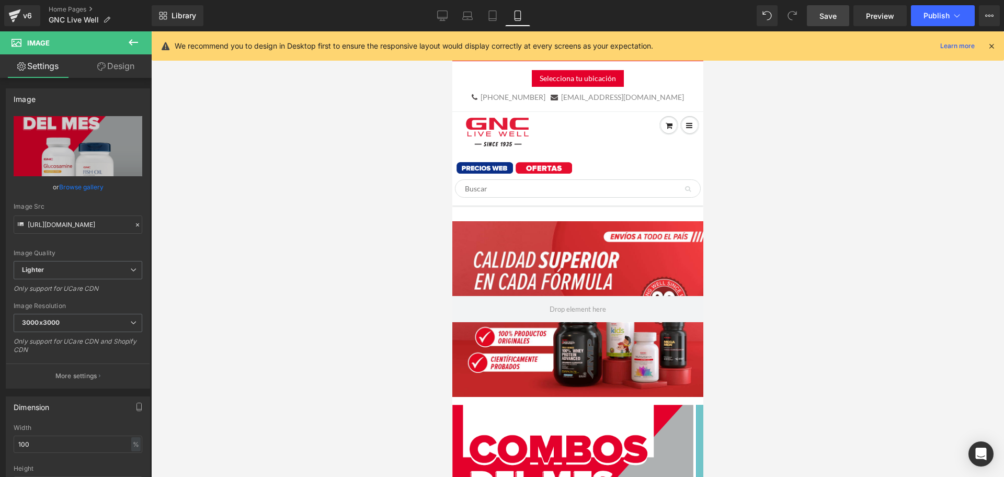
click at [831, 21] on span "Save" at bounding box center [827, 15] width 17 height 11
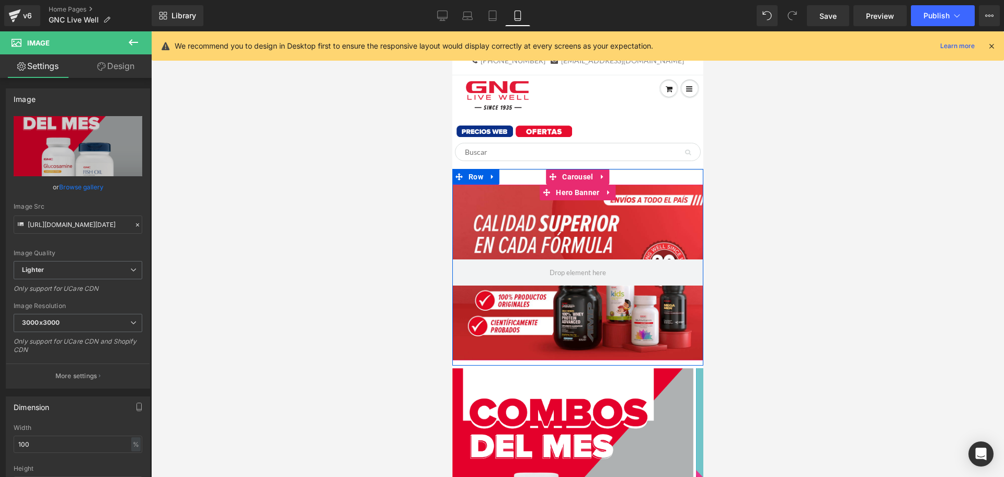
scroll to position [65, 0]
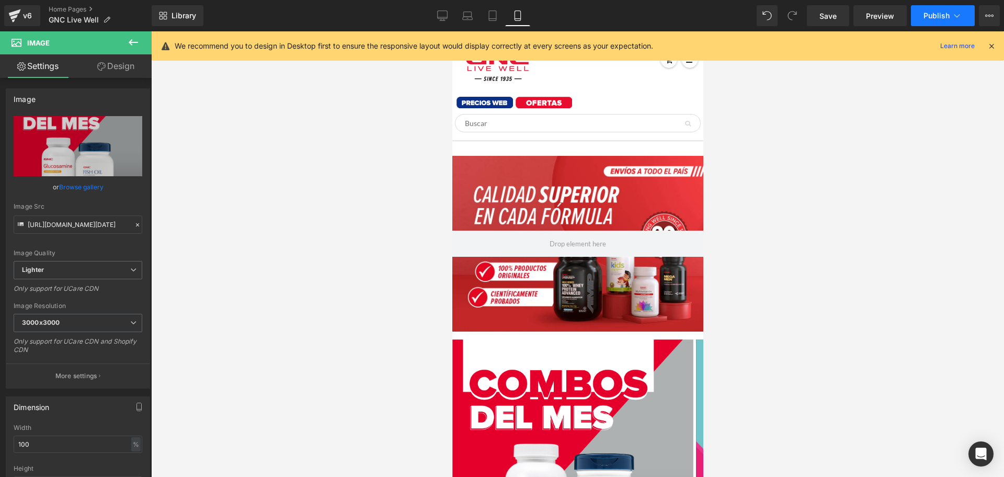
click at [934, 23] on button "Publish" at bounding box center [943, 15] width 64 height 21
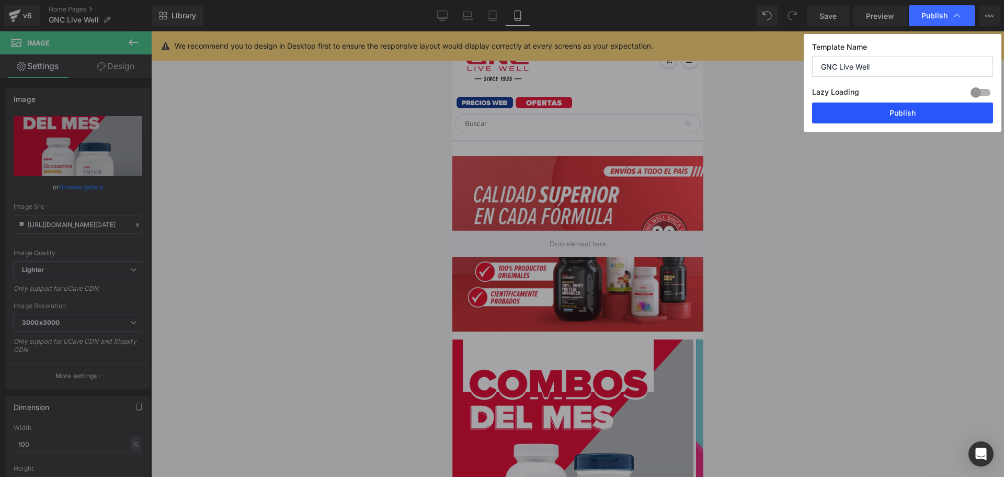
click at [850, 112] on button "Publish" at bounding box center [902, 112] width 181 height 21
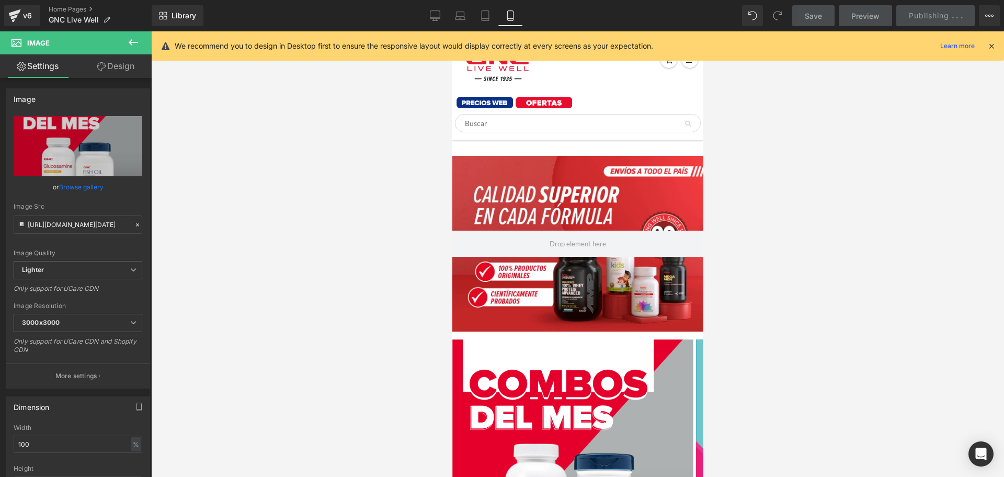
scroll to position [261, 0]
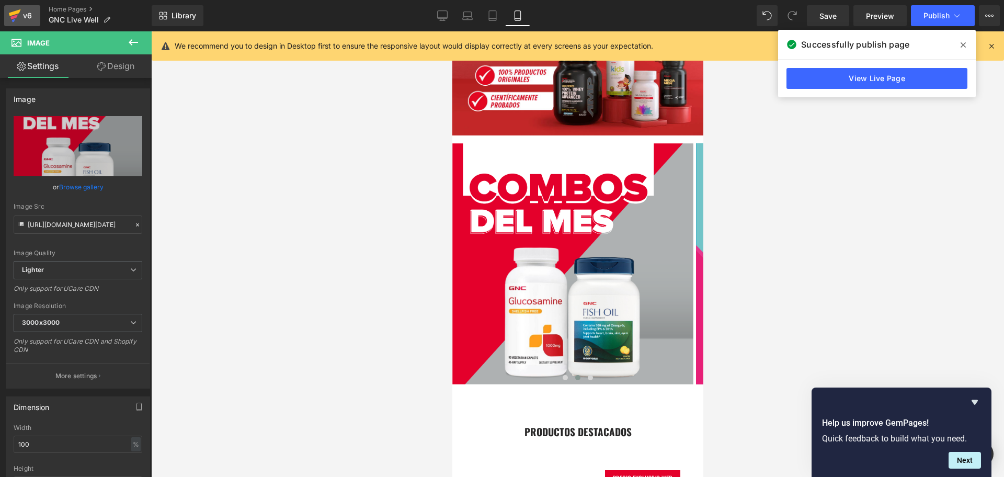
click at [28, 15] on div "v6" at bounding box center [27, 16] width 13 height 14
